Goal: Information Seeking & Learning: Stay updated

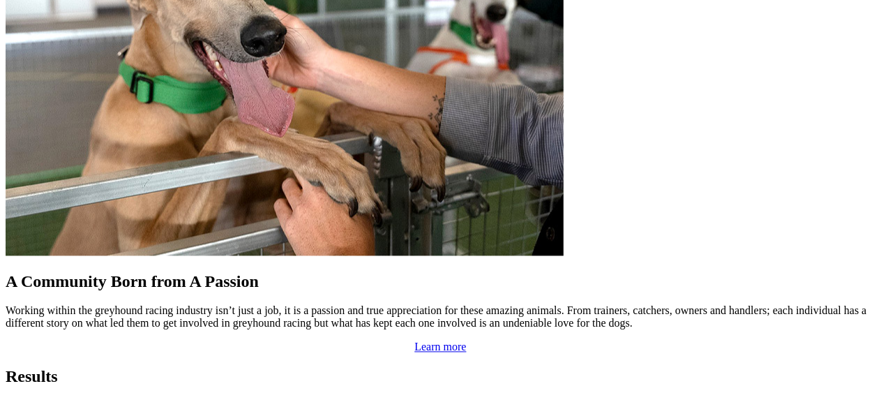
scroll to position [1325, 0]
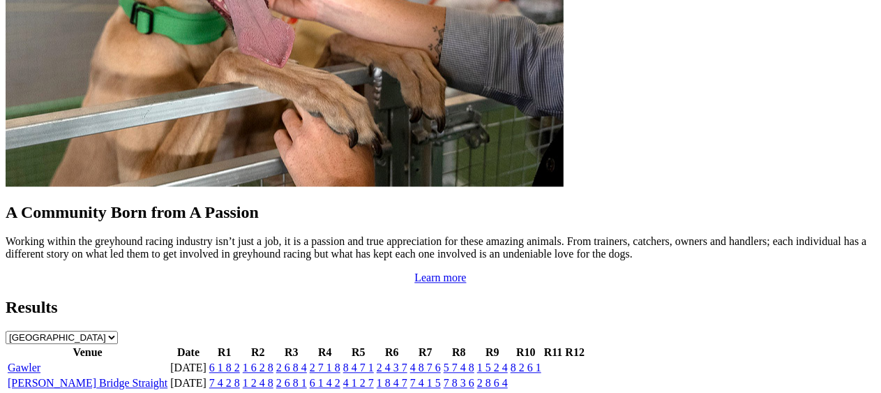
click at [223, 361] on link "6 1 8 2" at bounding box center [224, 367] width 31 height 12
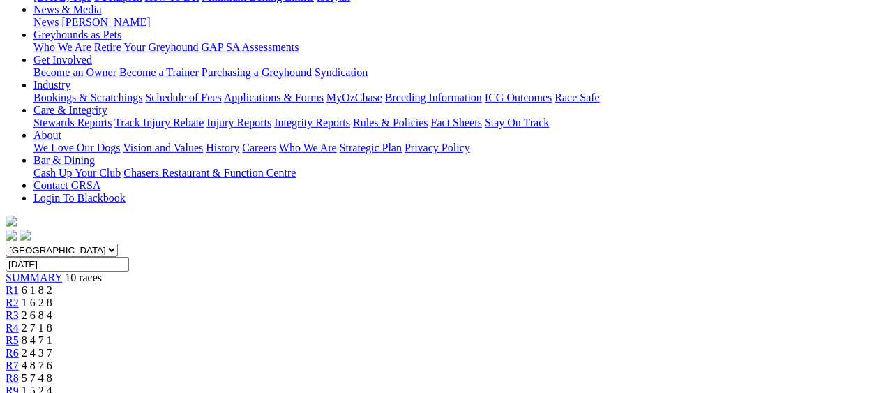
scroll to position [209, 0]
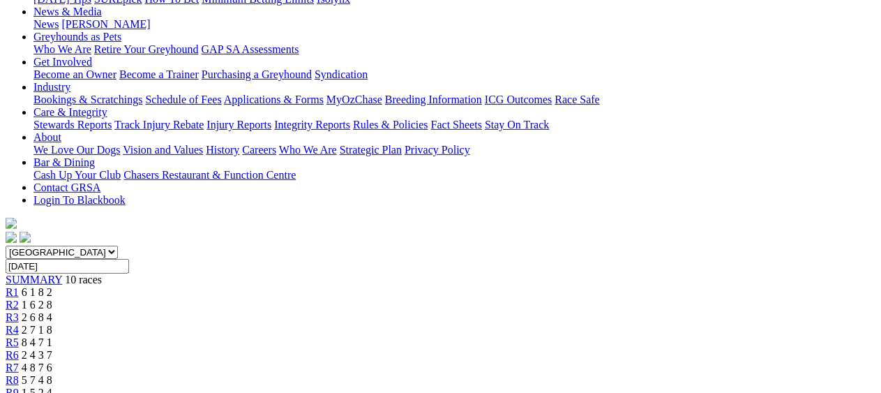
click at [247, 299] on div "R2 1 6 2 8" at bounding box center [441, 305] width 870 height 13
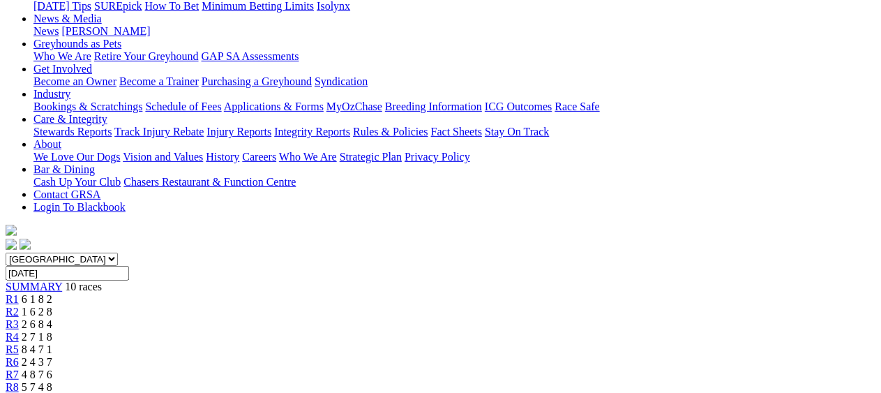
scroll to position [173, 0]
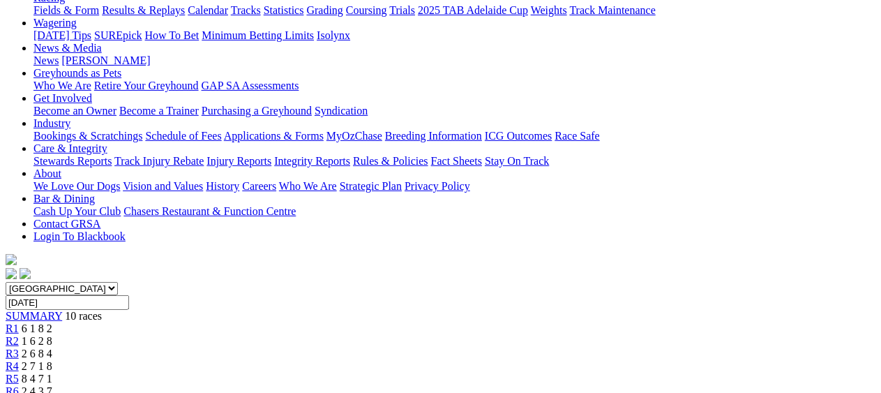
click at [19, 347] on span "R3" at bounding box center [12, 353] width 13 height 12
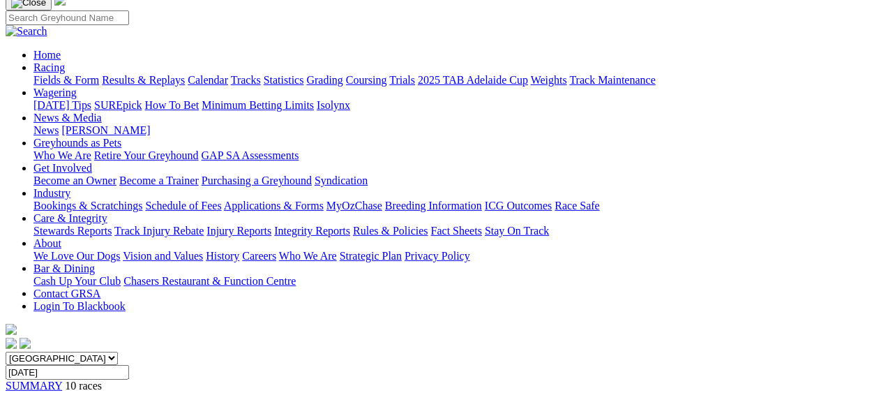
scroll to position [70, 0]
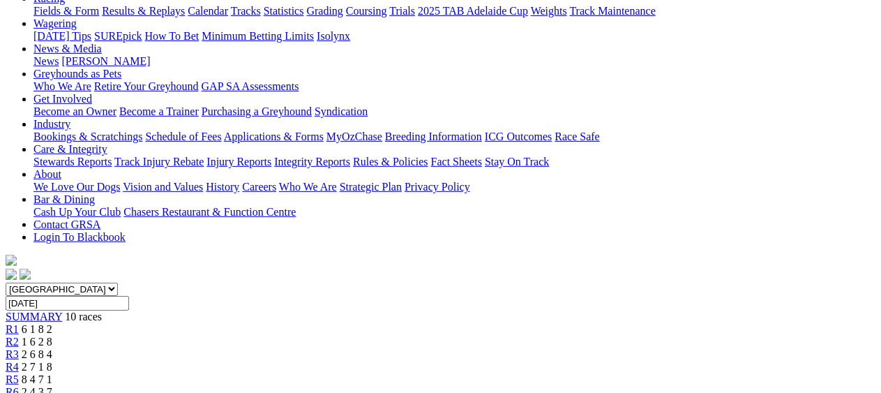
scroll to position [166, 0]
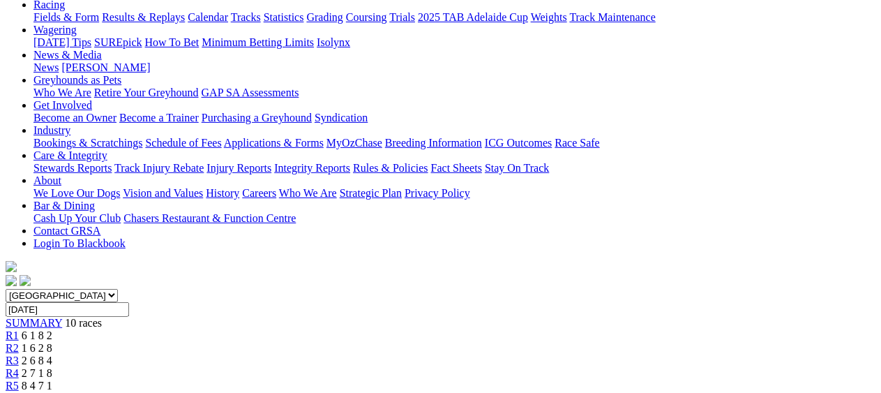
click at [19, 379] on span "R5" at bounding box center [12, 385] width 13 height 12
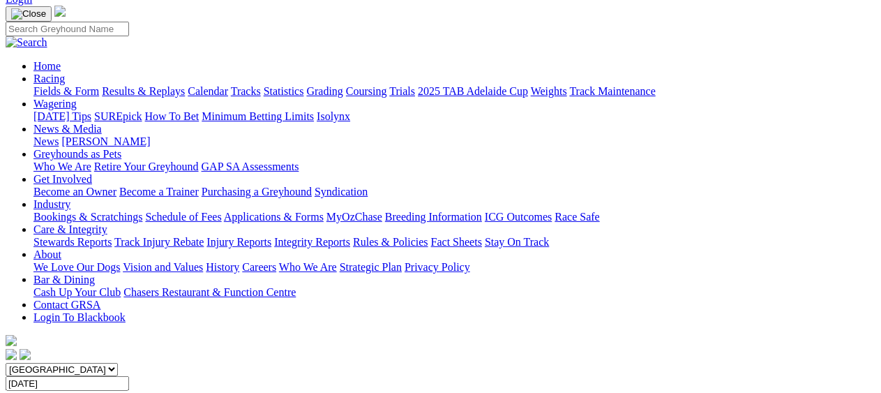
scroll to position [70, 0]
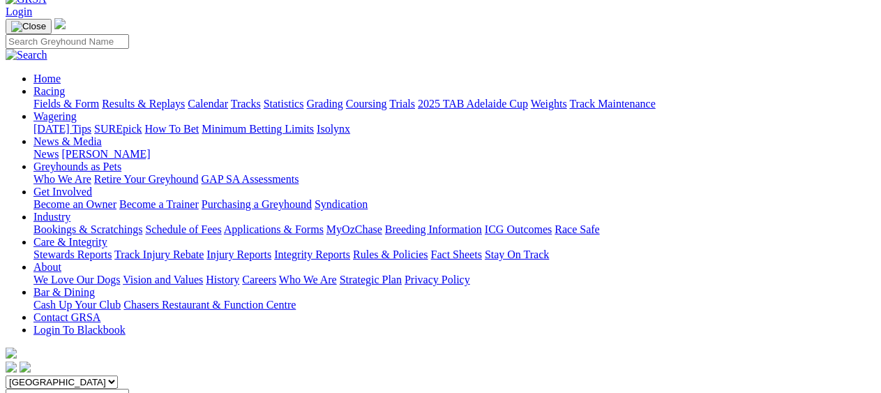
scroll to position [70, 0]
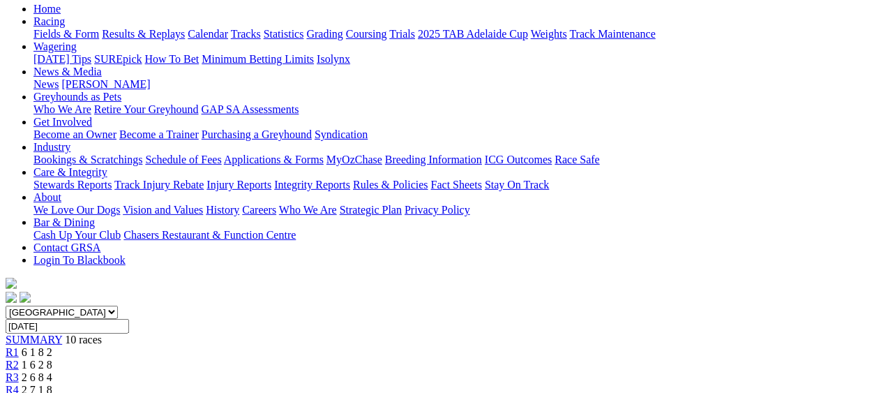
scroll to position [102, 0]
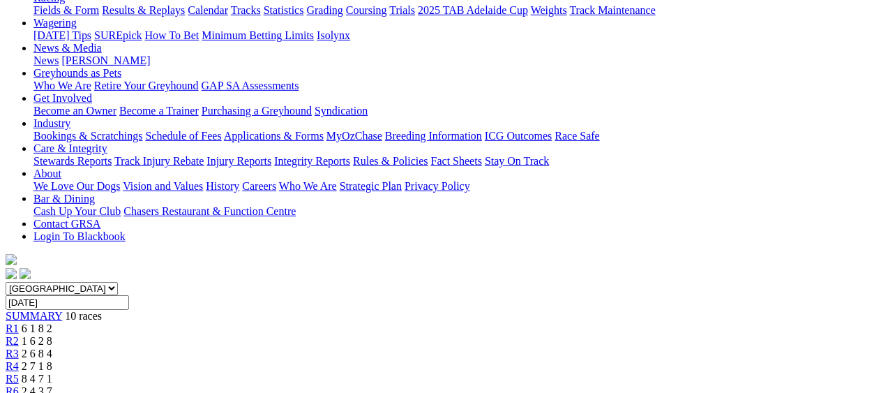
scroll to position [70, 0]
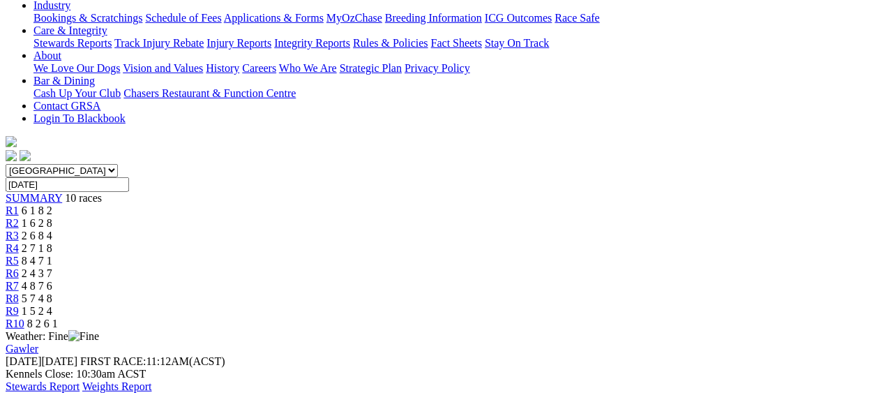
scroll to position [312, 0]
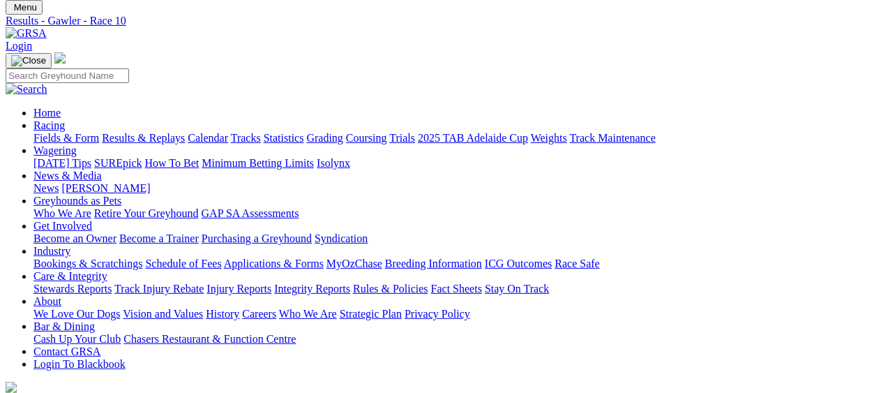
scroll to position [33, 0]
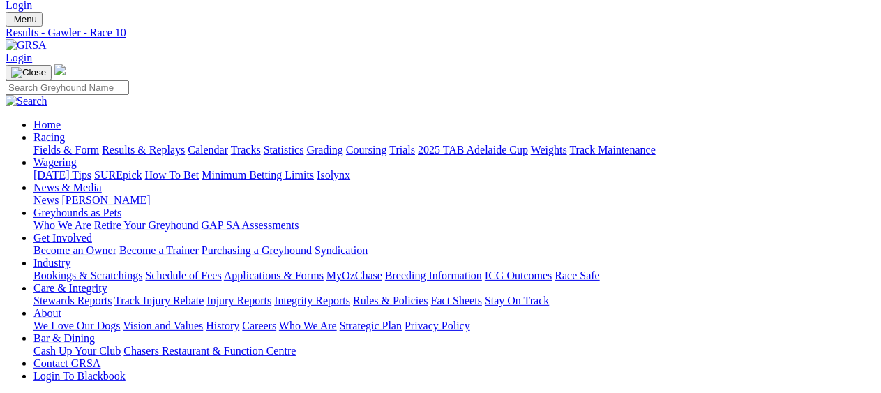
click at [174, 144] on link "Results & Replays" at bounding box center [143, 150] width 83 height 12
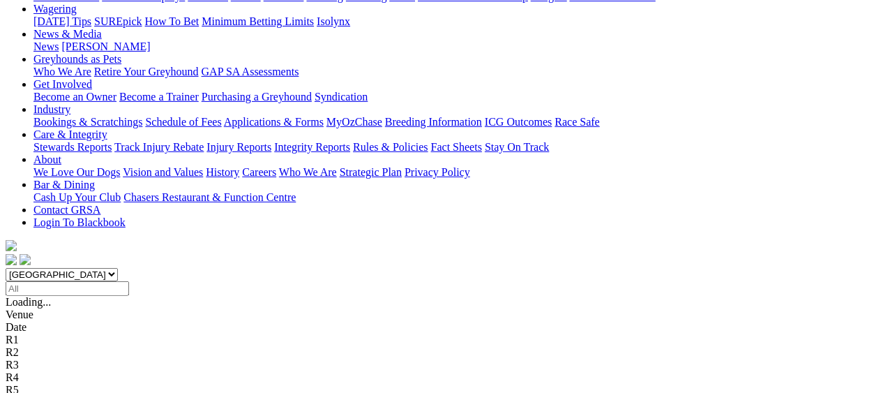
scroll to position [209, 0]
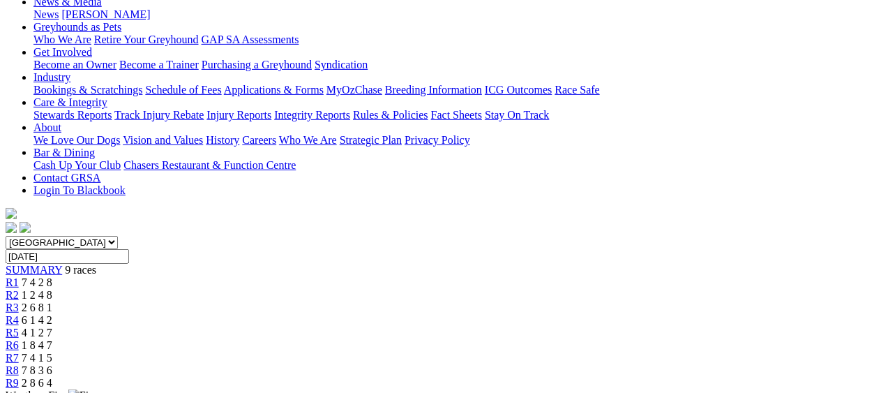
scroll to position [279, 0]
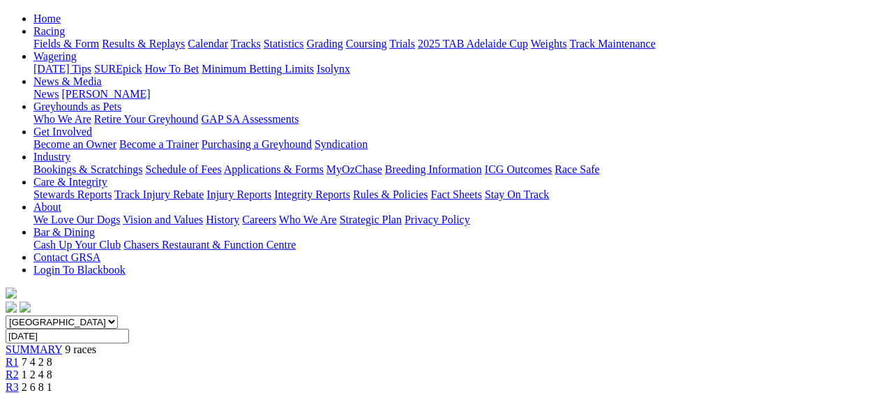
scroll to position [70, 0]
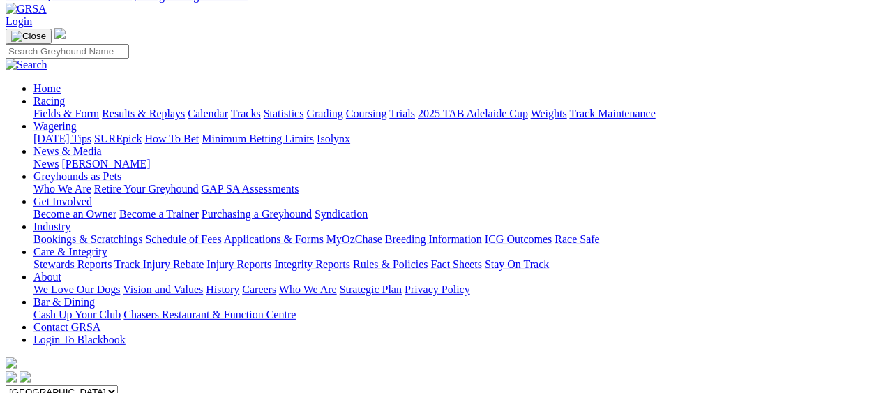
click at [171, 107] on link "Results & Replays" at bounding box center [143, 113] width 83 height 12
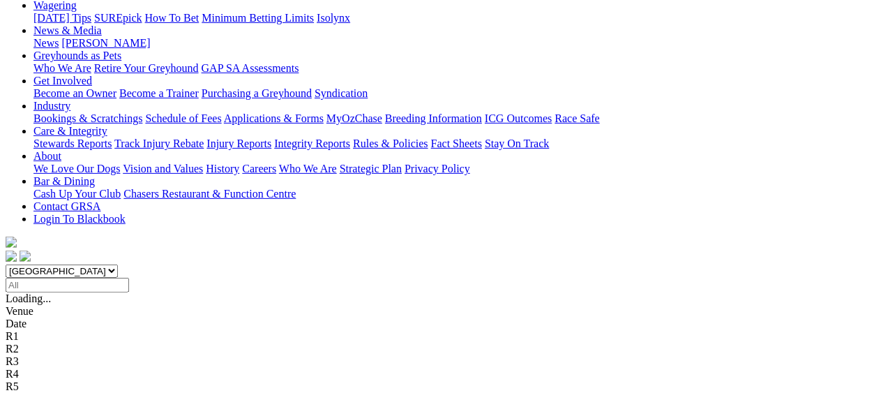
scroll to position [209, 0]
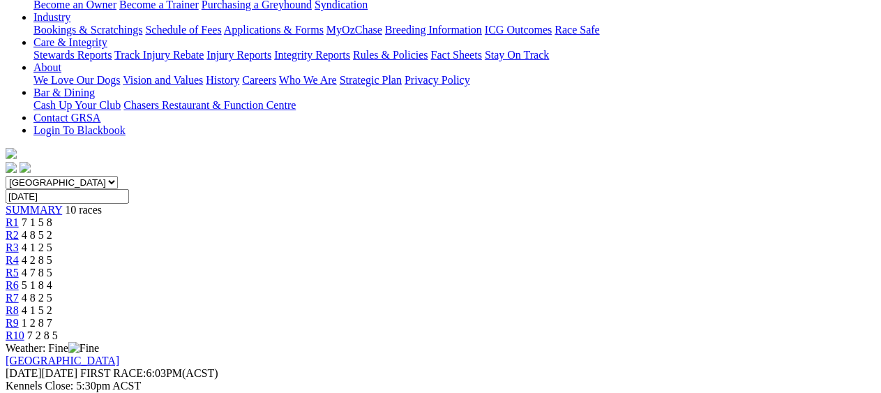
scroll to position [209, 0]
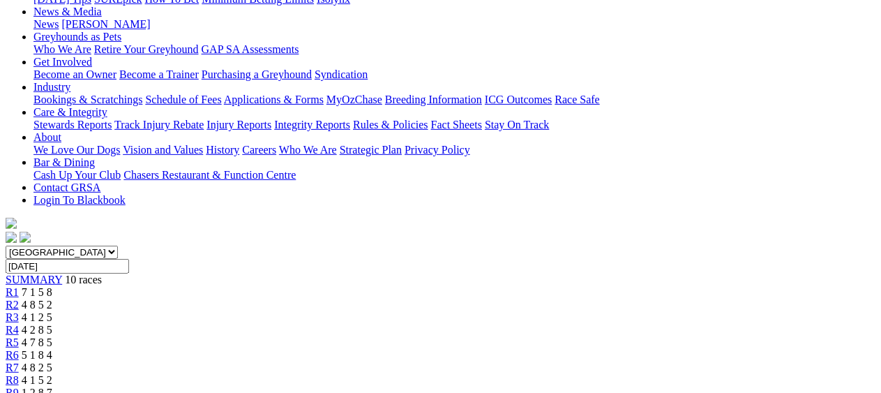
click at [248, 299] on div "R2 4 8 5 2" at bounding box center [441, 305] width 870 height 13
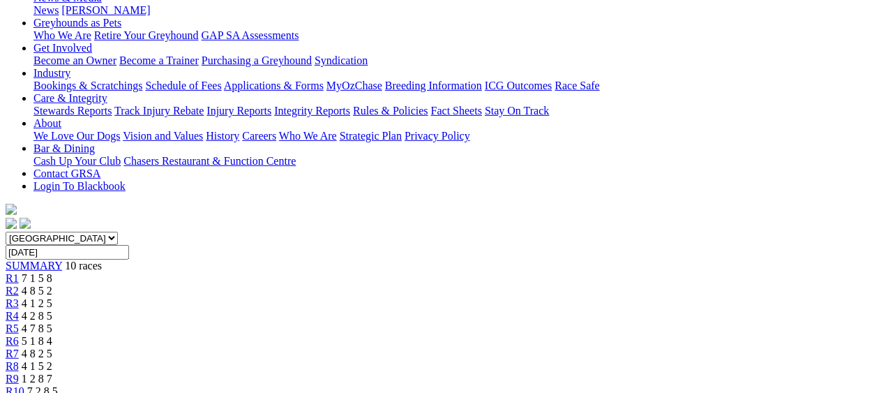
scroll to position [209, 0]
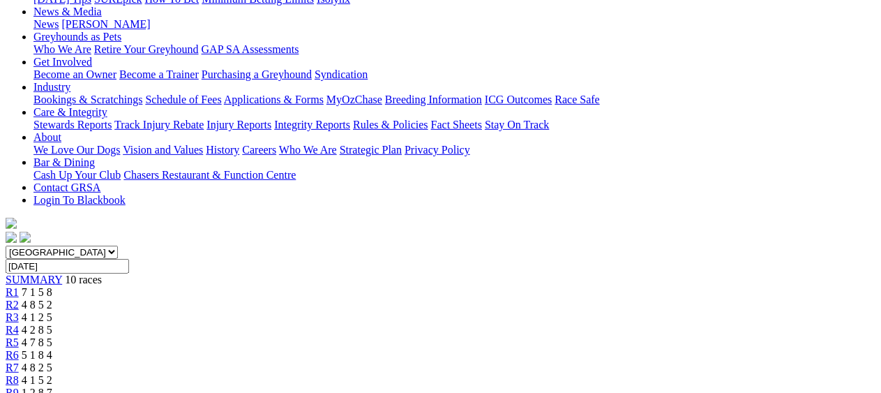
click at [19, 311] on span "R3" at bounding box center [12, 317] width 13 height 12
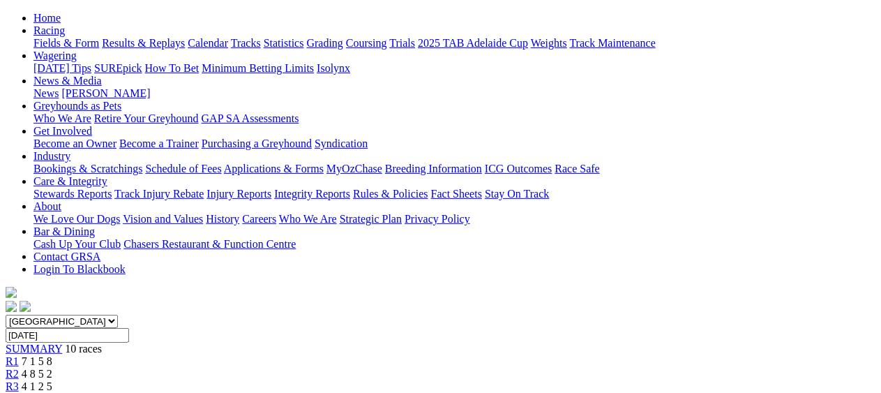
scroll to position [140, 0]
click at [19, 392] on span "R4" at bounding box center [12, 399] width 13 height 12
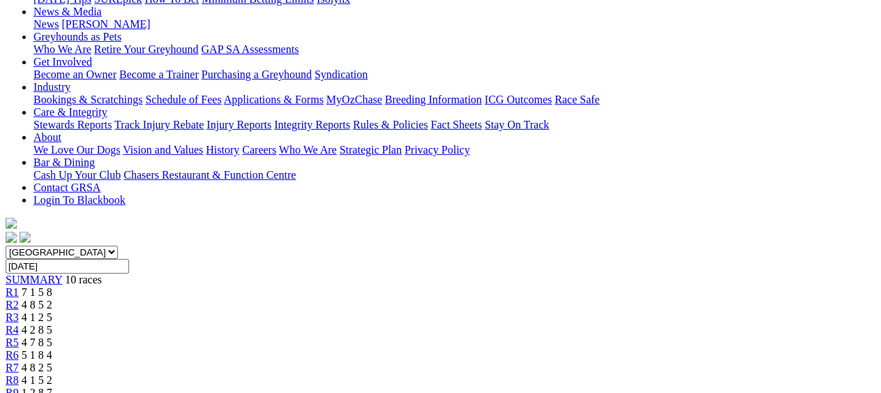
scroll to position [140, 0]
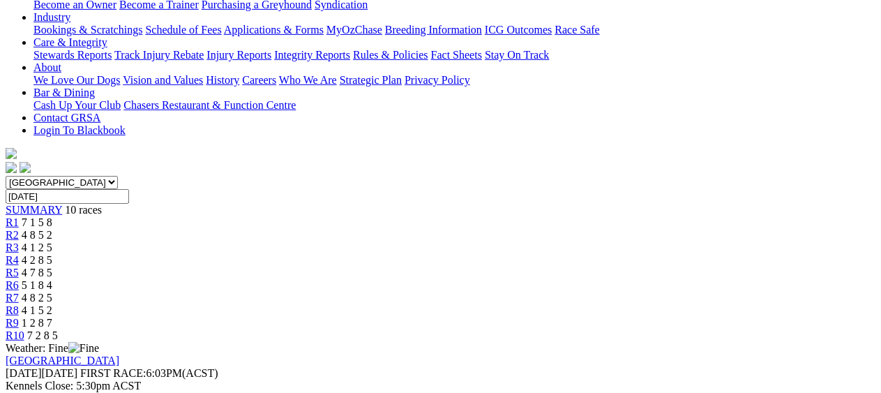
scroll to position [209, 0]
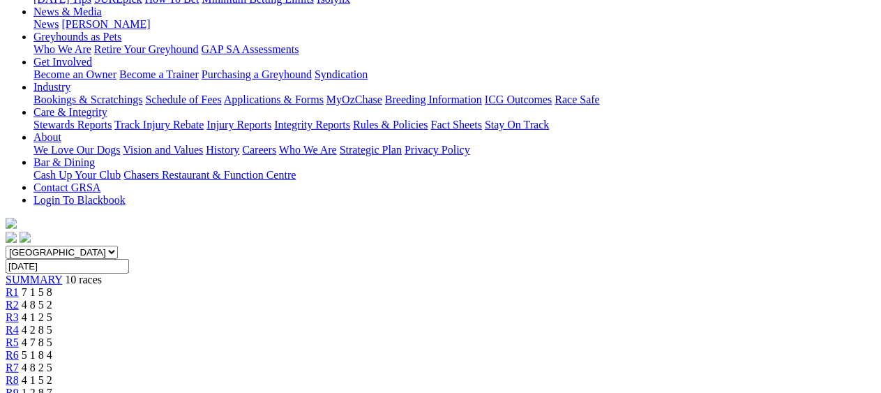
click at [519, 349] on div "R6 5 1 8 4" at bounding box center [441, 355] width 870 height 13
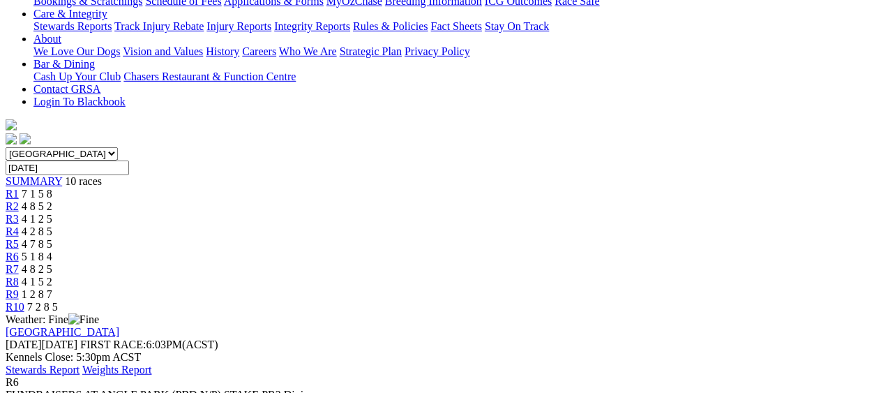
scroll to position [140, 0]
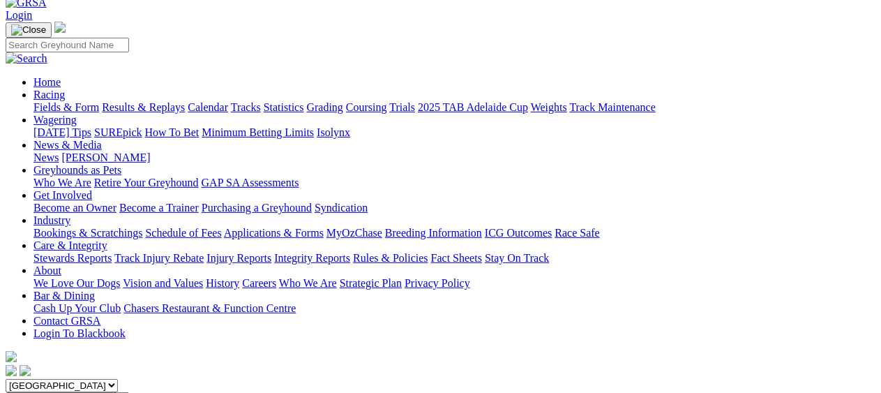
scroll to position [70, 0]
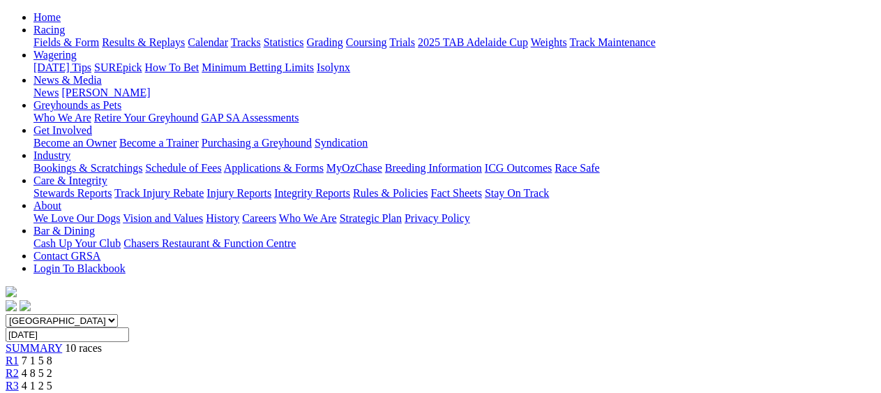
scroll to position [140, 0]
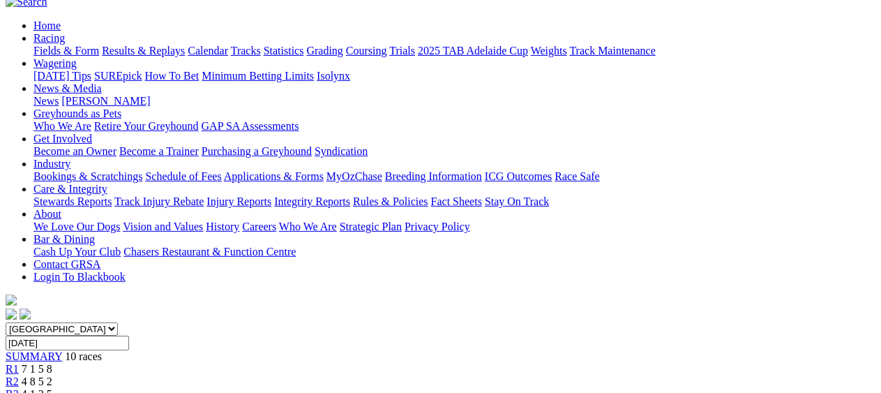
scroll to position [117, 0]
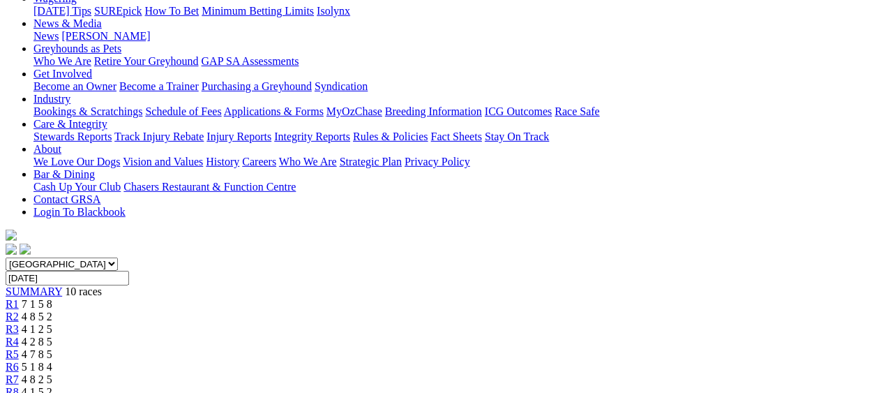
scroll to position [209, 0]
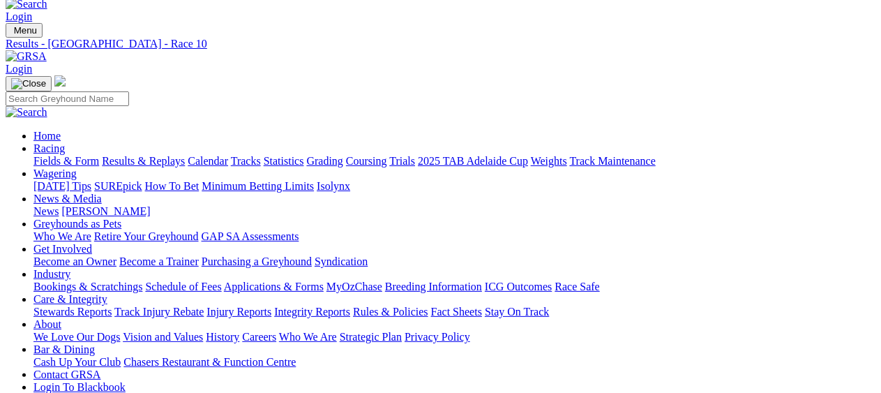
scroll to position [0, 0]
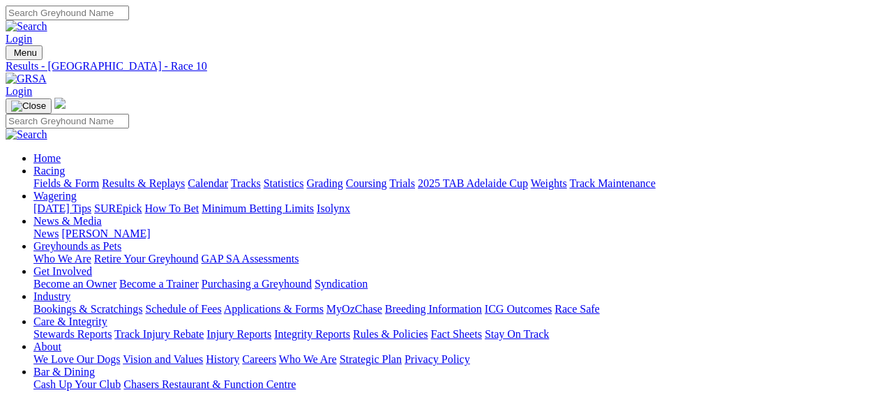
click at [387, 177] on link "Coursing" at bounding box center [366, 183] width 41 height 12
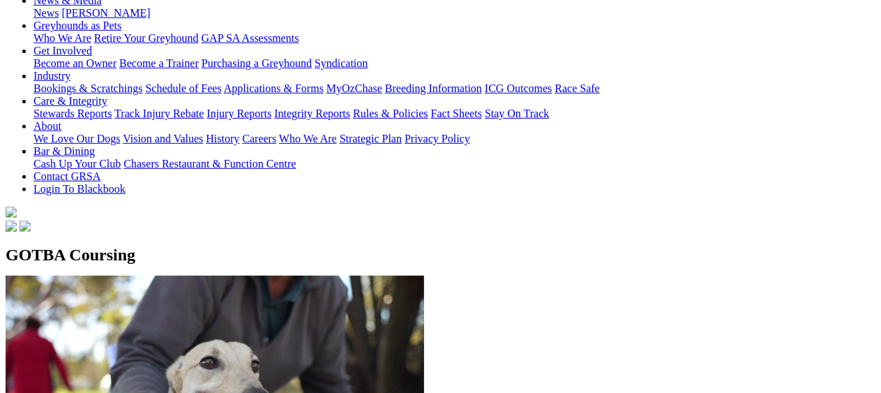
scroll to position [209, 0]
